Goal: Task Accomplishment & Management: Use online tool/utility

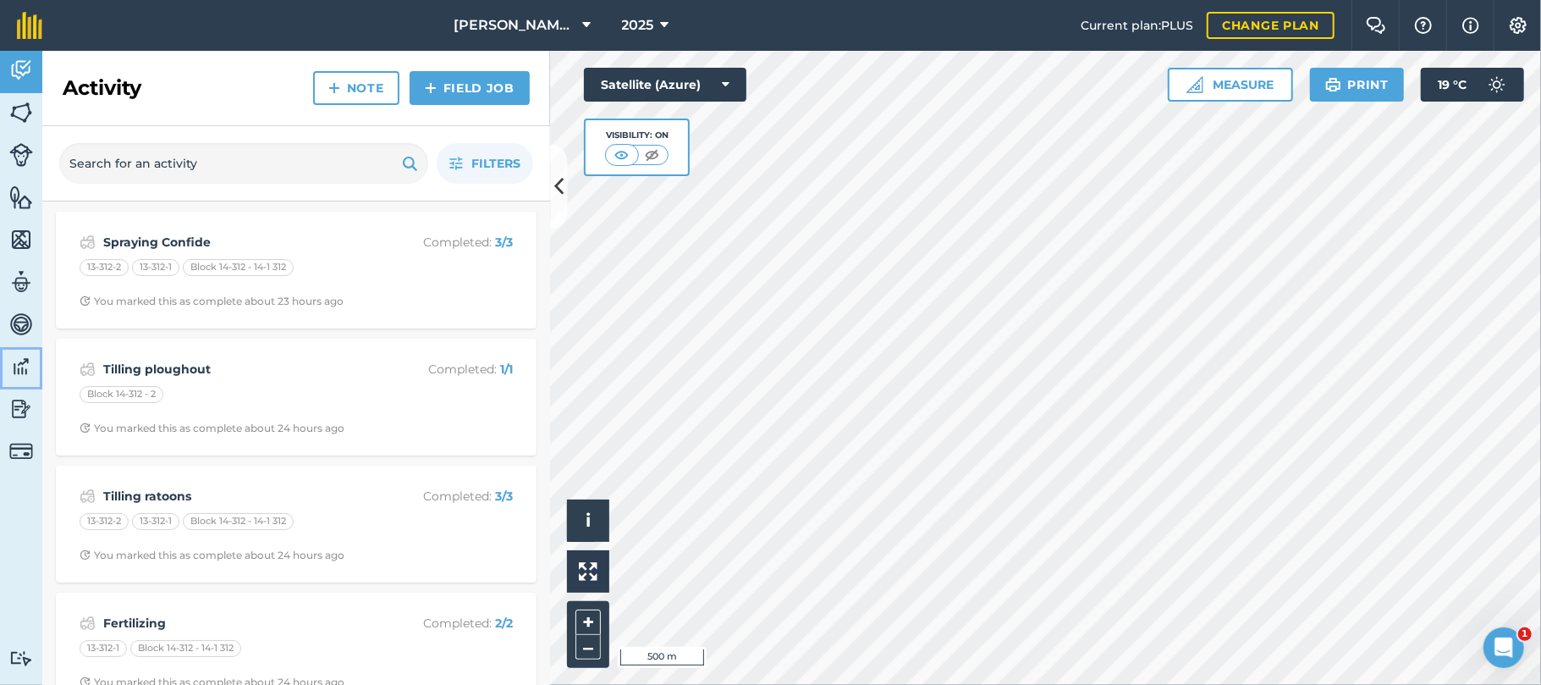
click at [15, 366] on img at bounding box center [21, 366] width 24 height 25
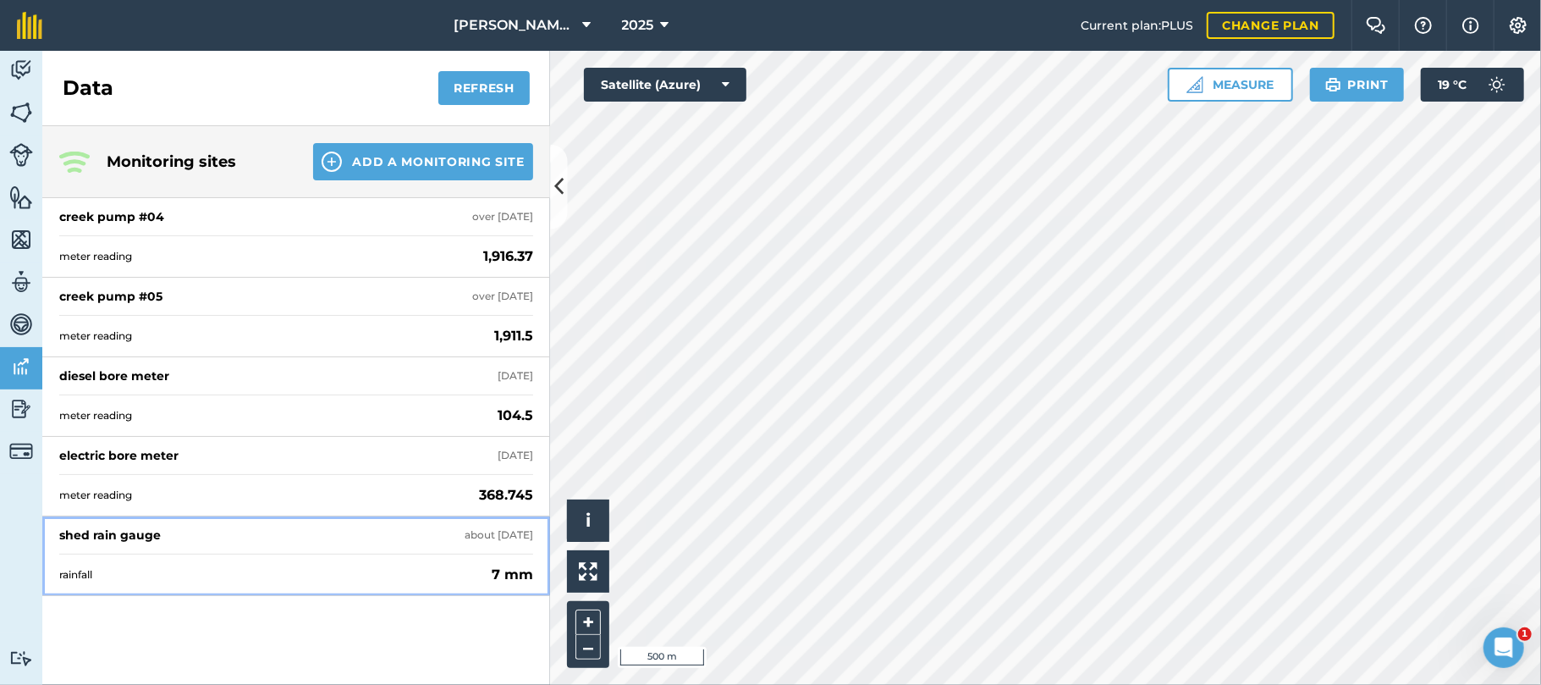
click at [150, 531] on div "shed rain gauge" at bounding box center [110, 534] width 102 height 17
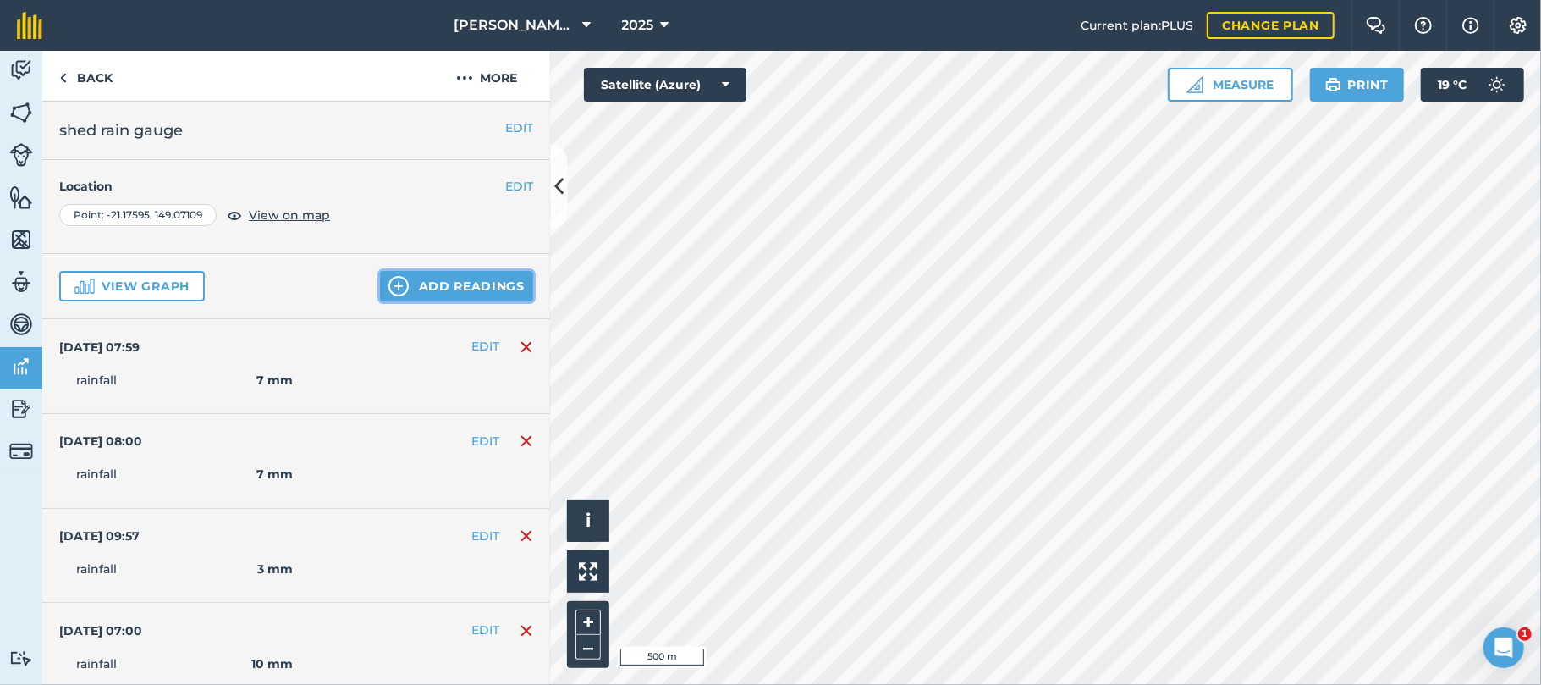
click at [421, 285] on button "Add readings" at bounding box center [456, 286] width 153 height 30
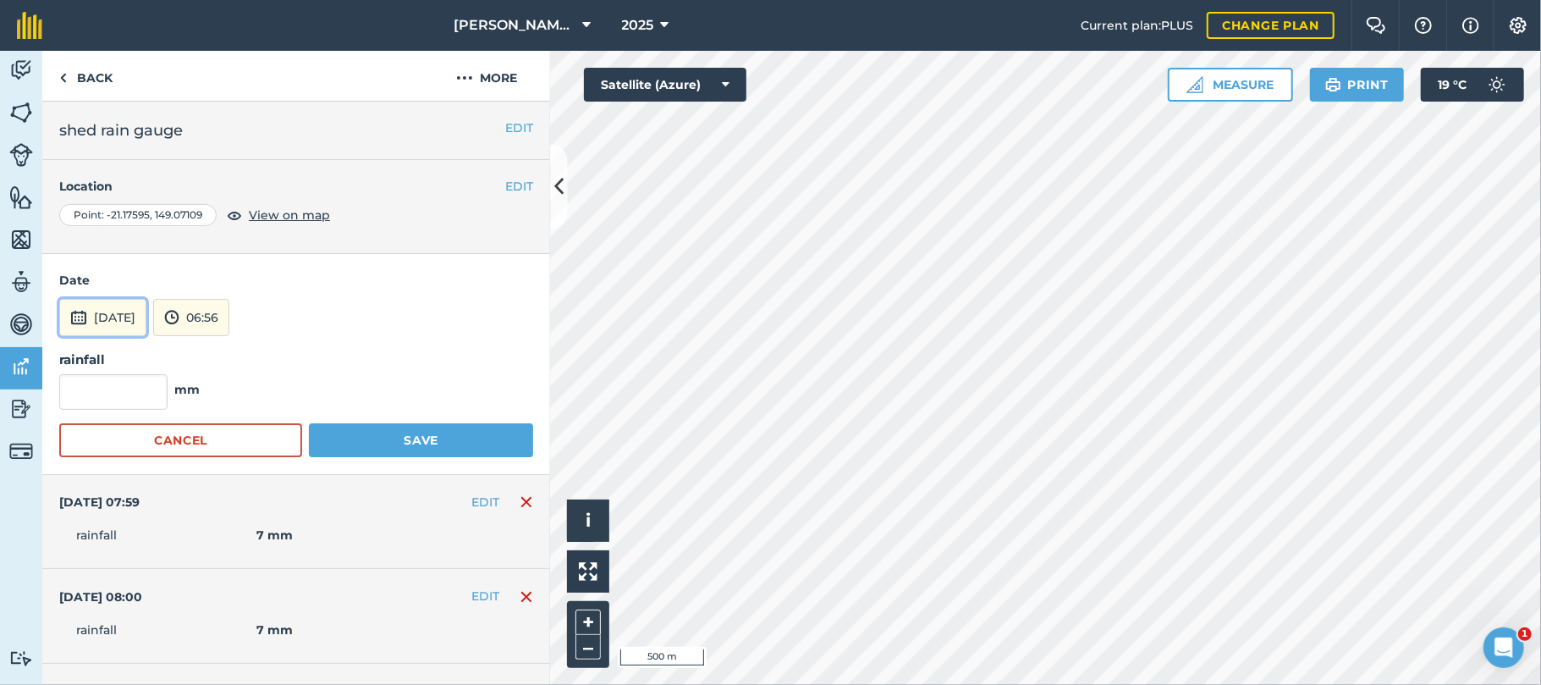
click at [129, 315] on button "[DATE]" at bounding box center [102, 317] width 87 height 37
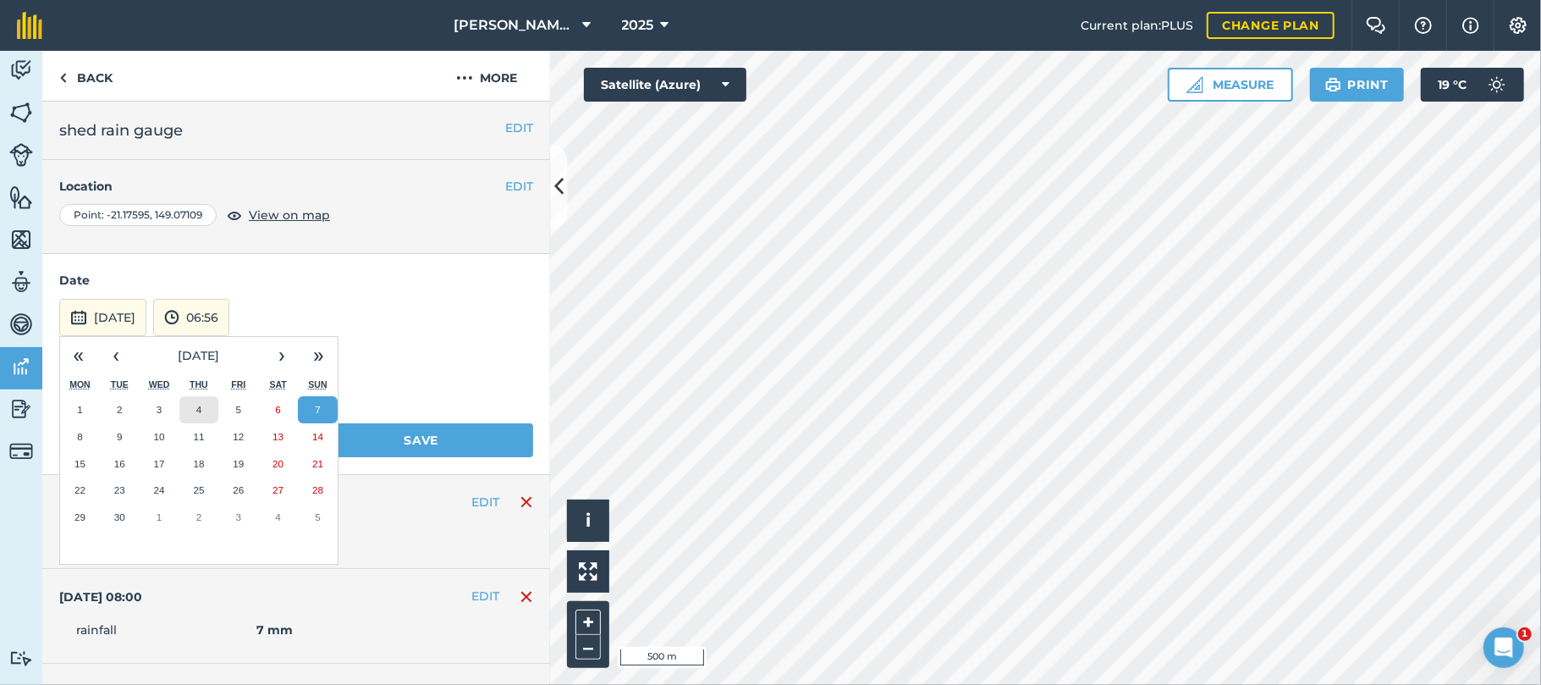
click at [190, 415] on button "4" at bounding box center [199, 409] width 40 height 27
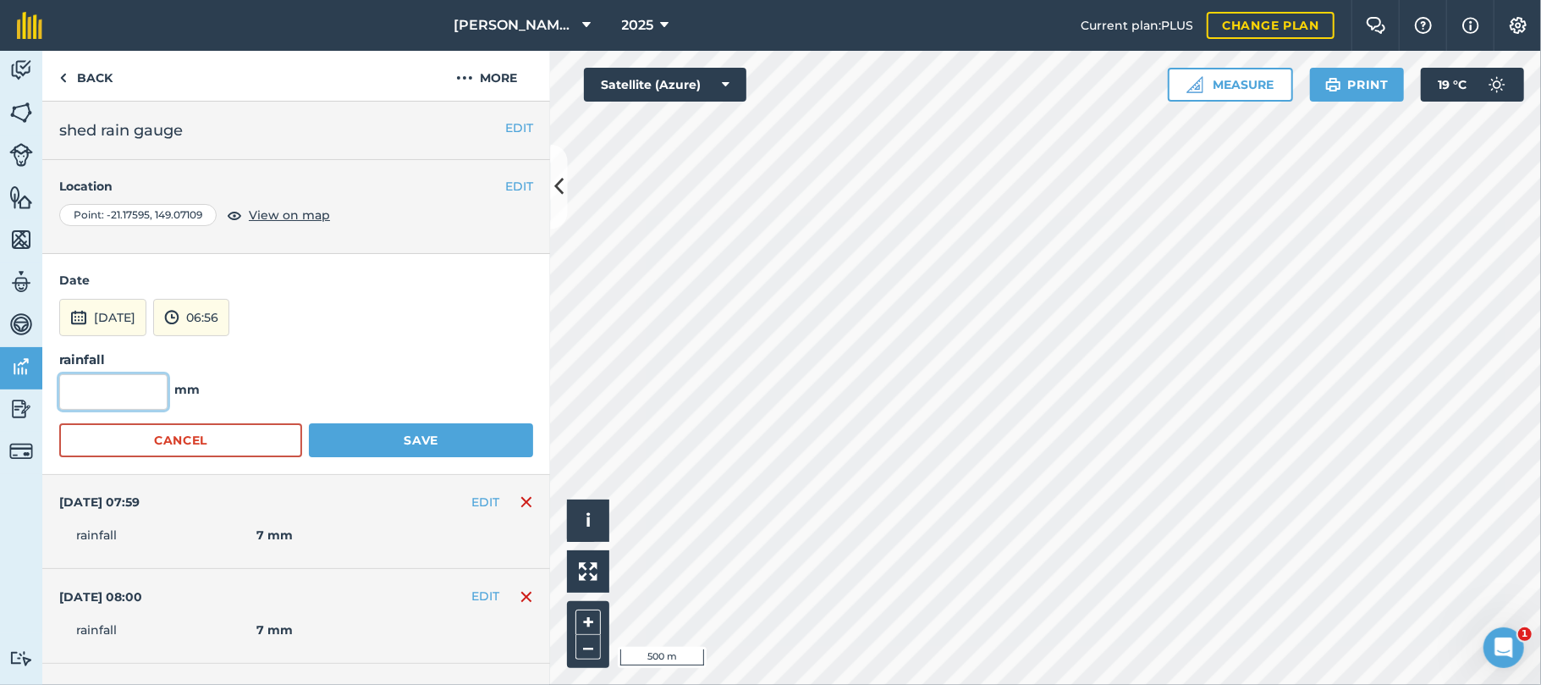
click at [132, 393] on input "text" at bounding box center [113, 392] width 108 height 36
type input "6"
click at [416, 437] on button "Save" at bounding box center [421, 440] width 224 height 34
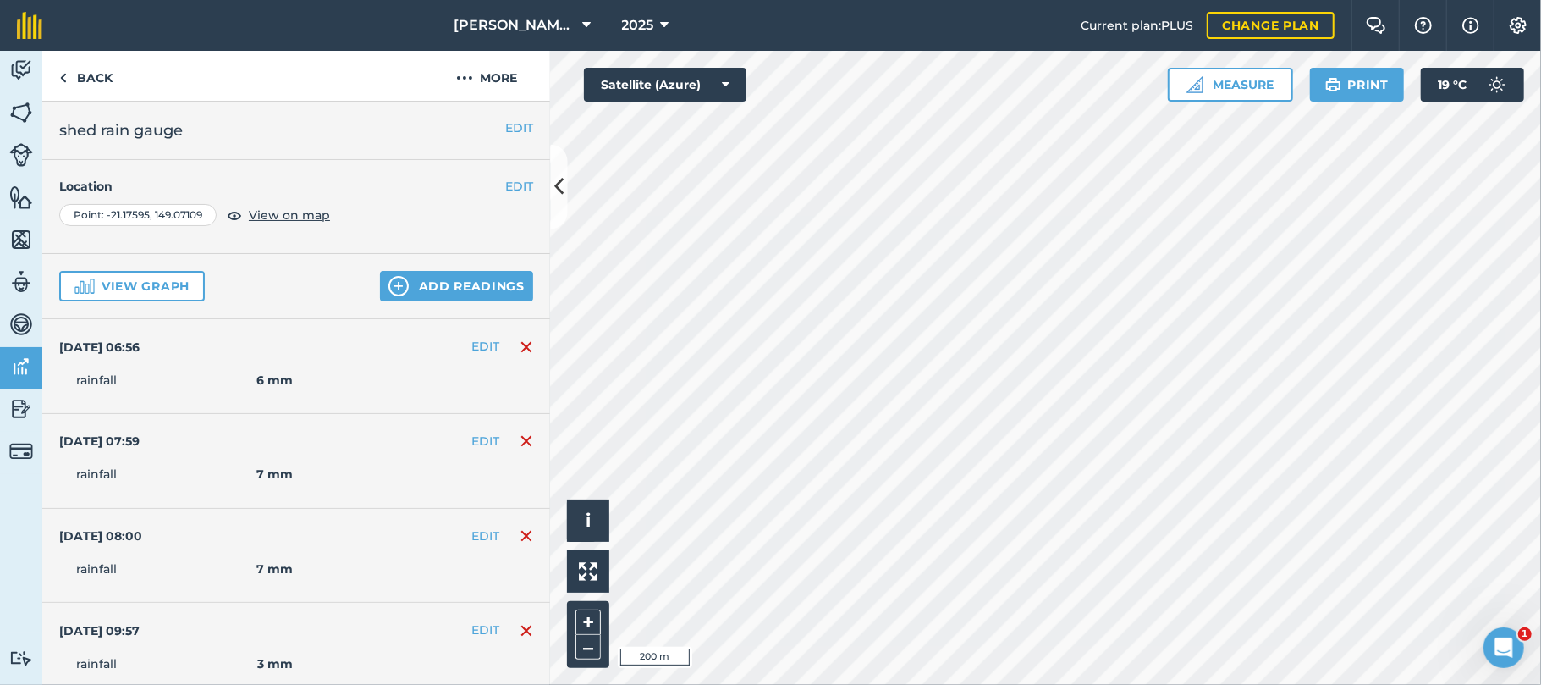
click at [1127, 684] on html "[PERSON_NAME] Farming 2025 Current plan : PLUS Change plan Farm Chat Help Info …" at bounding box center [770, 342] width 1541 height 685
click at [1497, 641] on icon "Open Intercom Messenger" at bounding box center [1502, 645] width 28 height 28
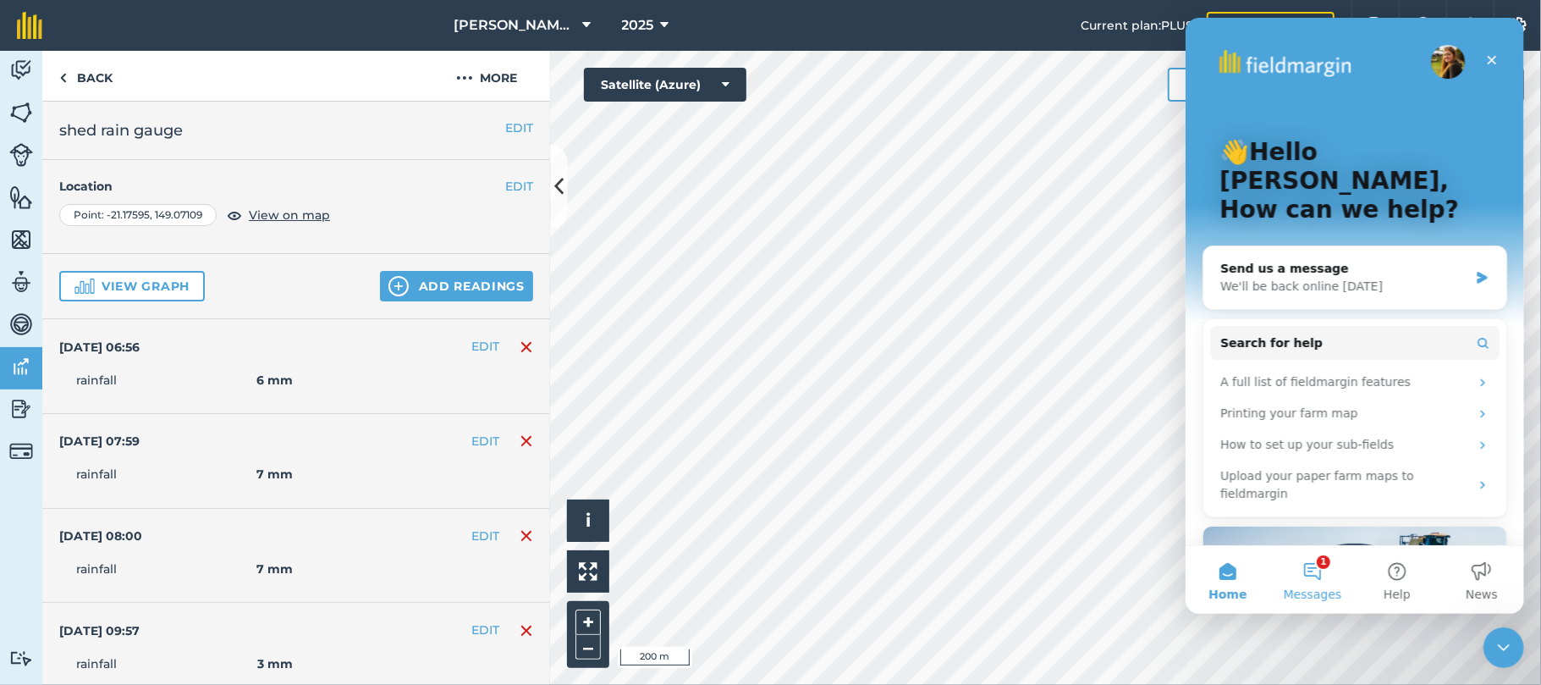
click at [1320, 573] on button "1 Messages" at bounding box center [1311, 580] width 85 height 68
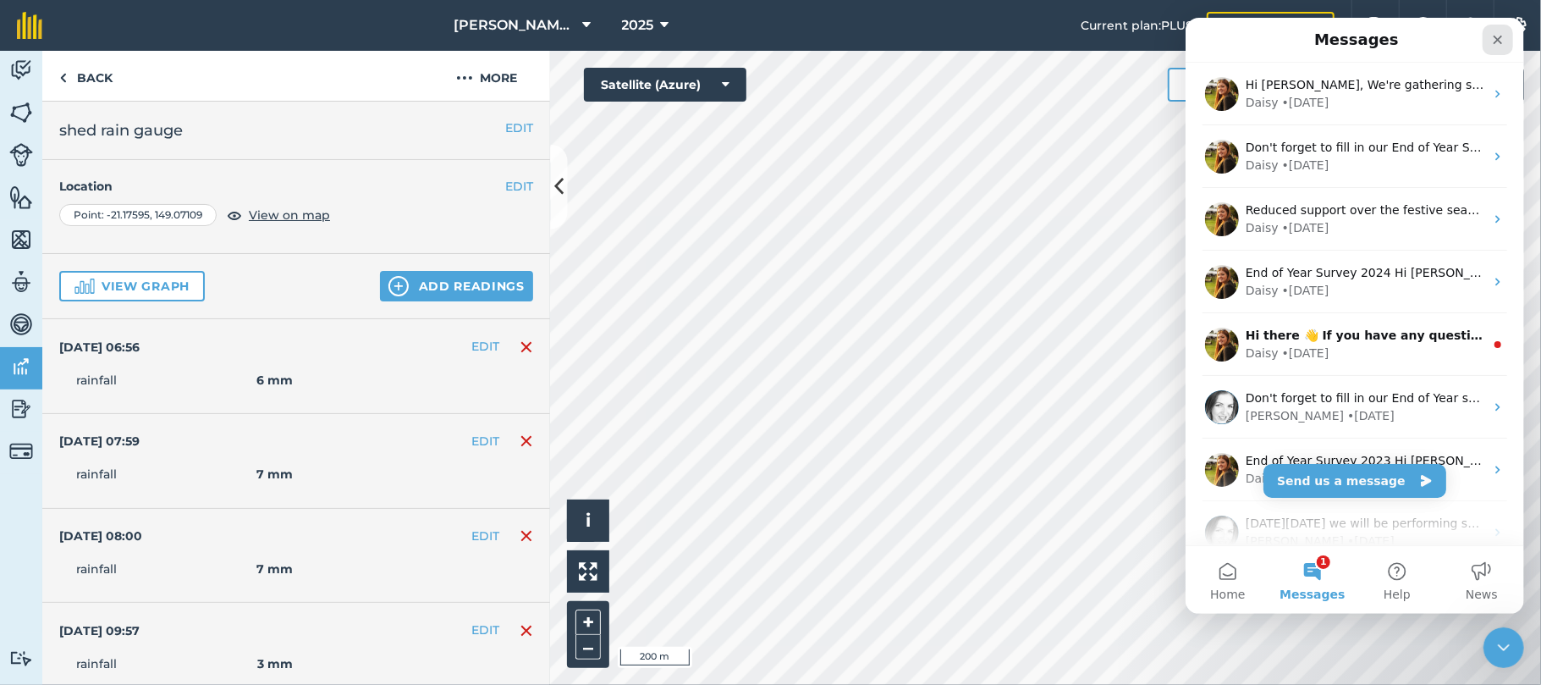
click at [1497, 39] on icon "Close" at bounding box center [1497, 40] width 9 height 9
